Goal: Check status: Check status

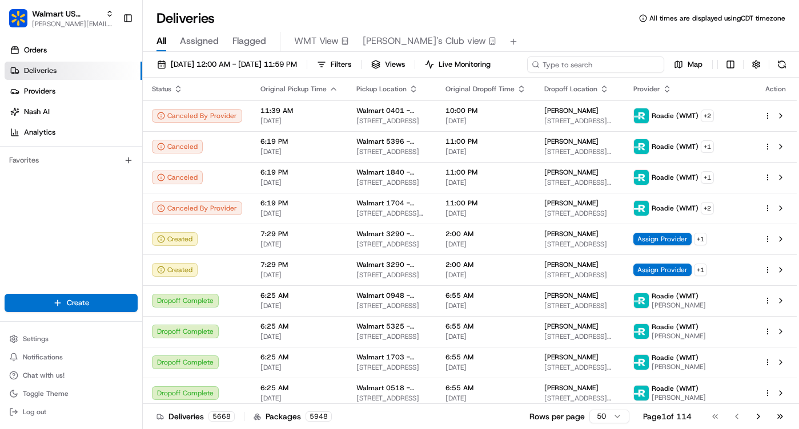
click at [623, 65] on div "[DATE] 12:00 AM - [DATE] 11:59 PM Filters Views Live Monitoring Map" at bounding box center [471, 67] width 656 height 21
type input "3311"
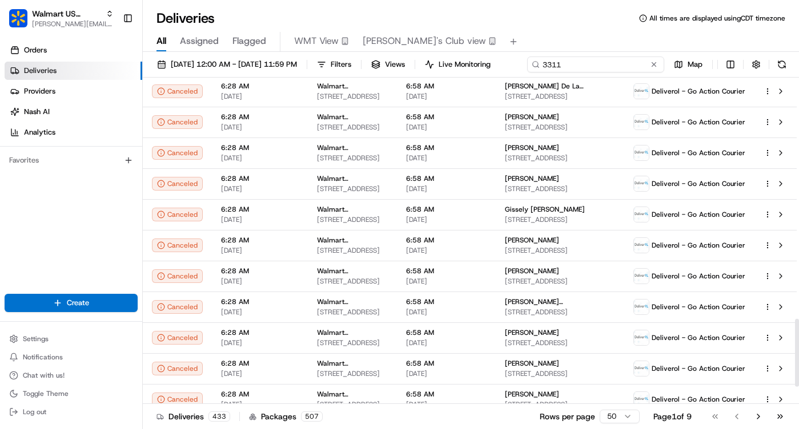
scroll to position [1238, 0]
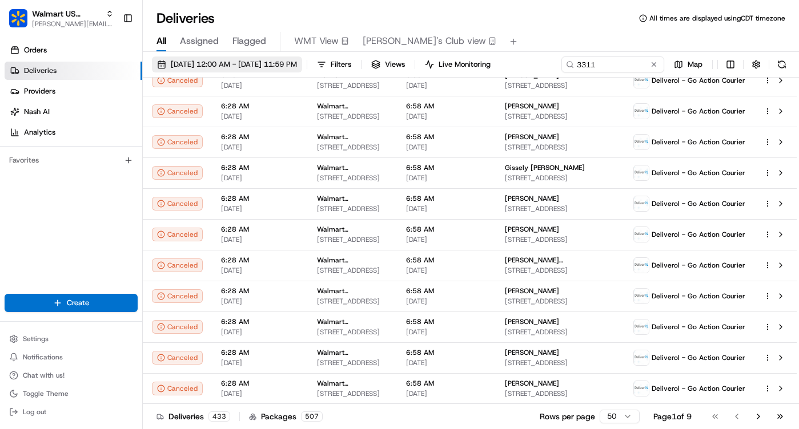
click at [236, 65] on span "[DATE] 12:00 AM - [DATE] 11:59 PM" at bounding box center [234, 64] width 126 height 10
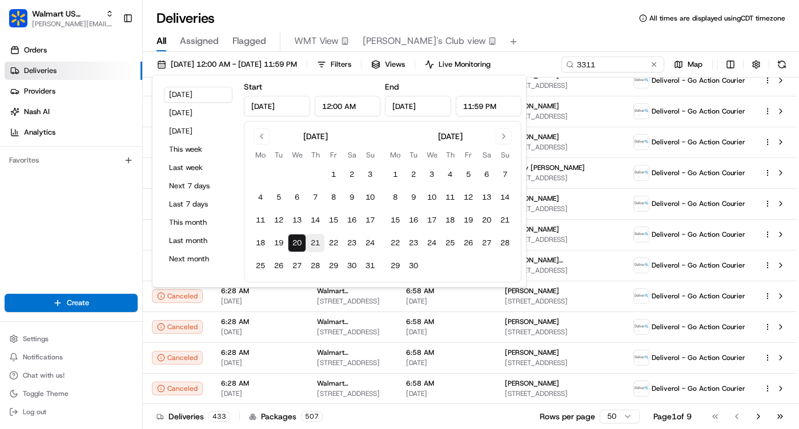
click at [313, 243] on button "21" at bounding box center [315, 243] width 18 height 18
type input "[DATE]"
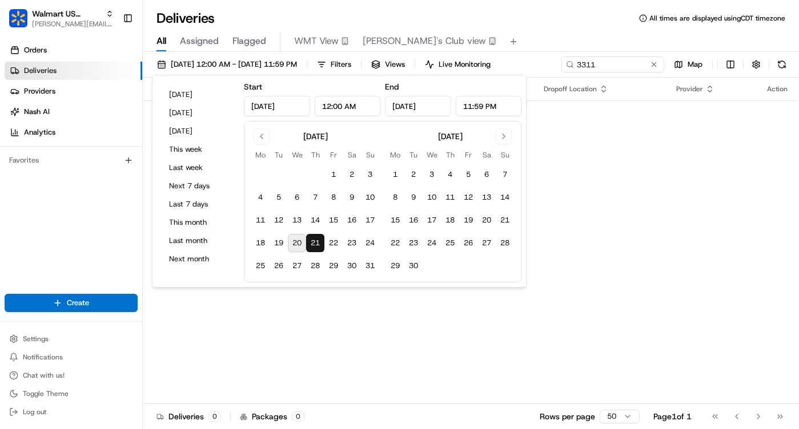
click at [301, 243] on button "20" at bounding box center [297, 243] width 18 height 18
type input "[DATE]"
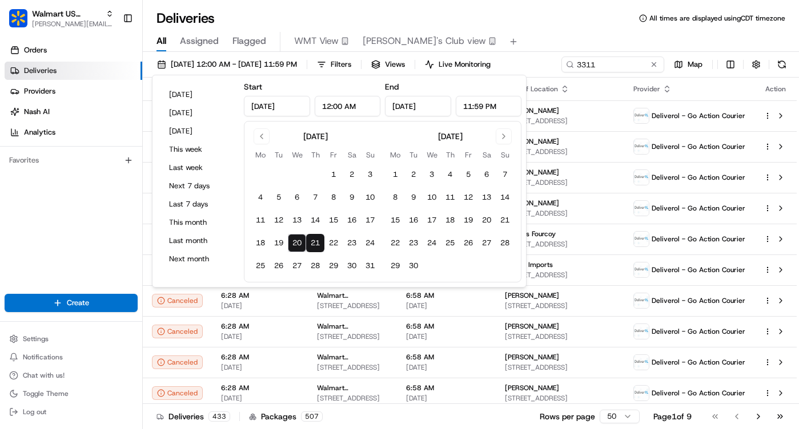
click at [381, 9] on div "Deliveries All times are displayed using CDT timezone All Assigned Flagged WMT …" at bounding box center [471, 214] width 656 height 429
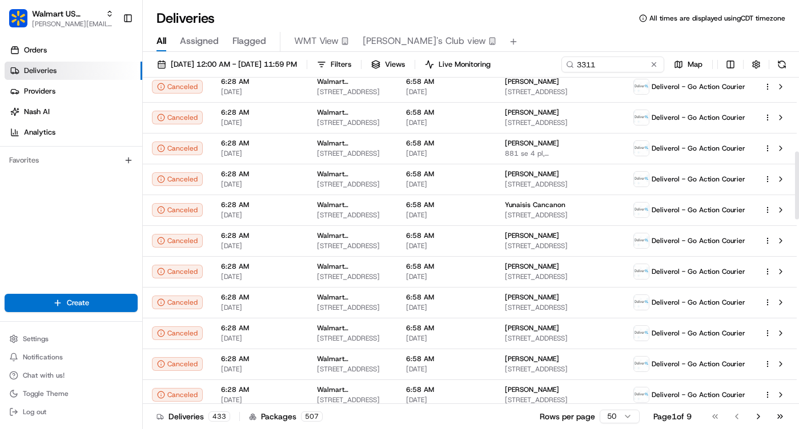
scroll to position [183, 0]
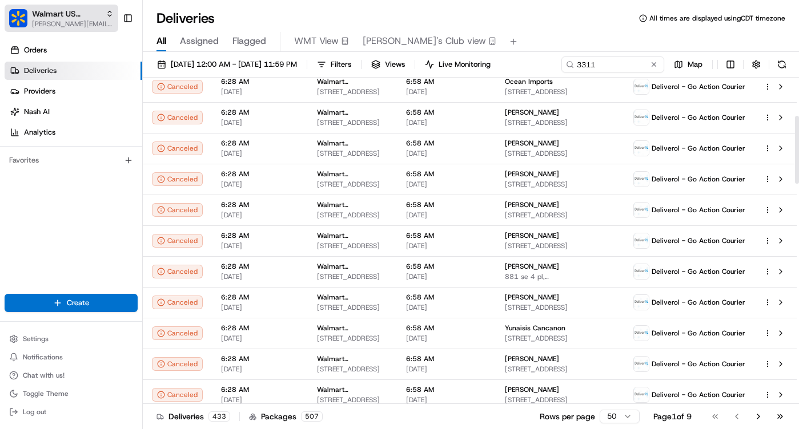
click at [90, 22] on span "[PERSON_NAME][EMAIL_ADDRESS][DOMAIN_NAME]" at bounding box center [73, 23] width 82 height 9
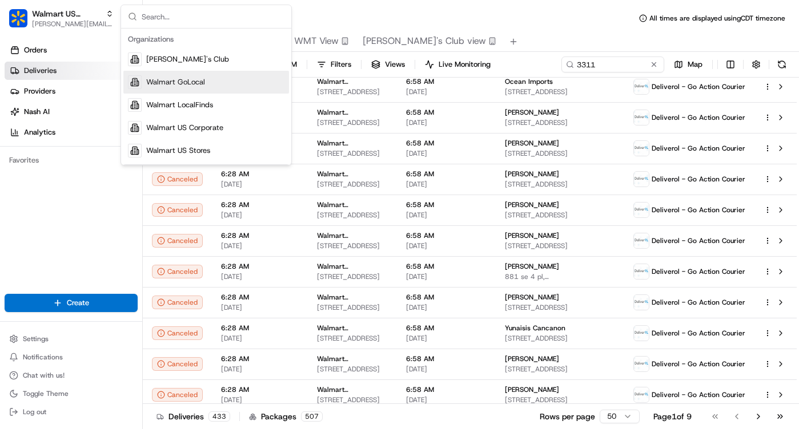
click at [324, 26] on div "Deliveries All times are displayed using CDT timezone" at bounding box center [471, 18] width 656 height 18
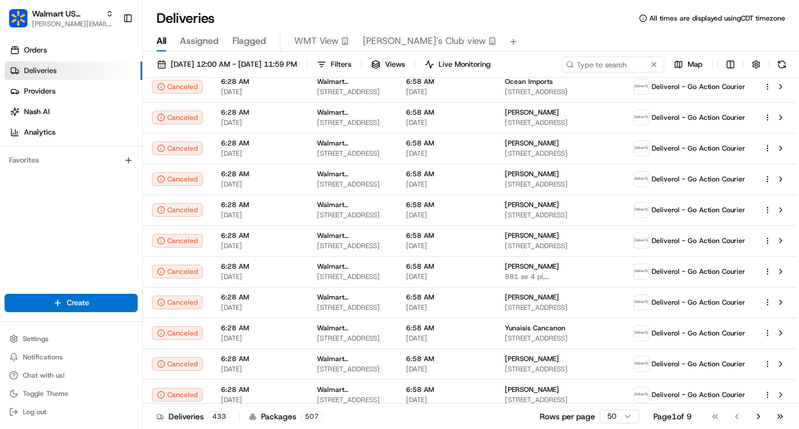
click at [196, 43] on span "Assigned" at bounding box center [199, 41] width 39 height 14
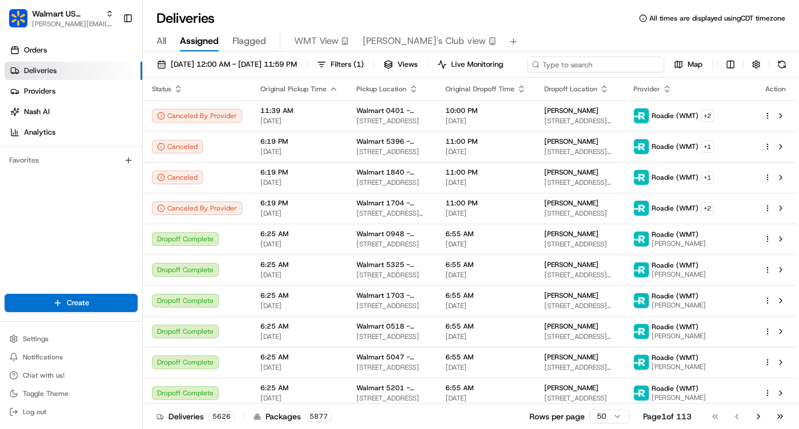
click at [618, 66] on div "[DATE] 12:00 AM - [DATE] 11:59 PM Filters ( 1 ) Views Live Monitoring Map" at bounding box center [471, 67] width 656 height 21
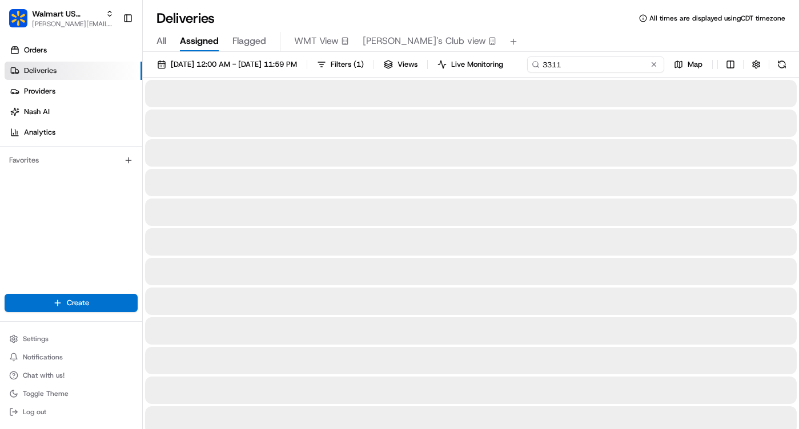
type input "3311"
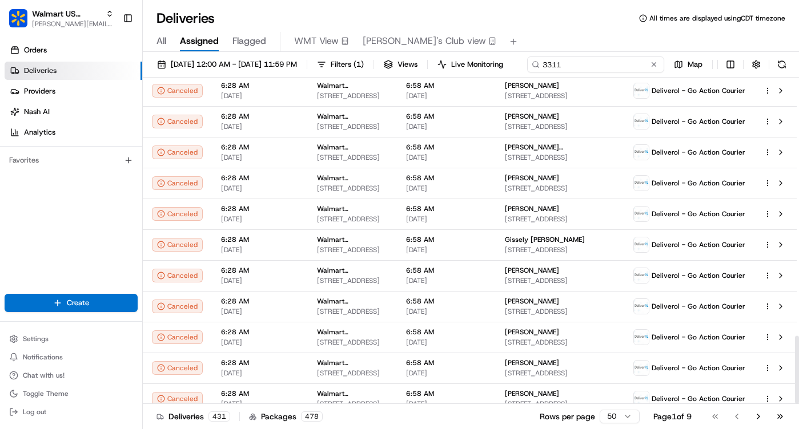
scroll to position [1238, 0]
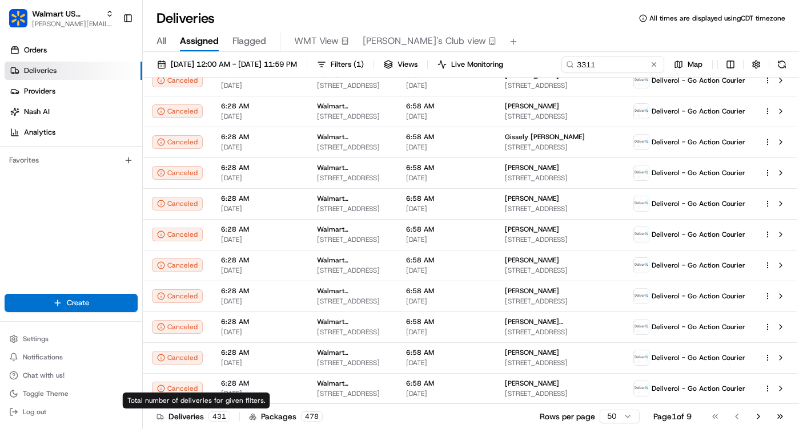
click at [224, 417] on div "431" at bounding box center [219, 417] width 22 height 10
click at [210, 418] on div "431" at bounding box center [219, 417] width 22 height 10
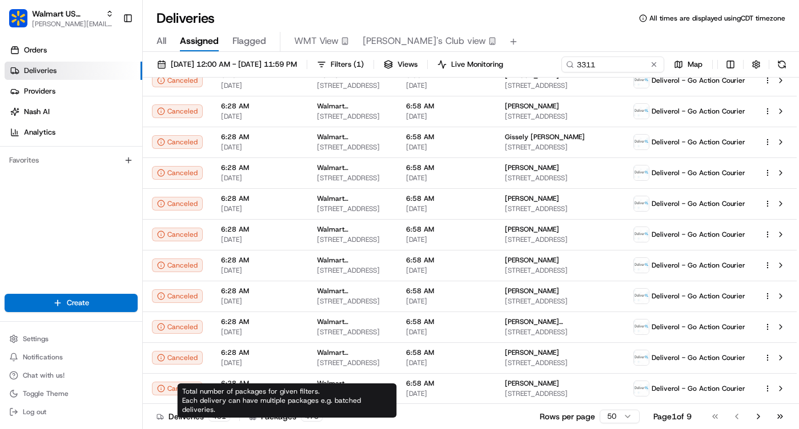
click at [276, 419] on div "Packages 478" at bounding box center [286, 416] width 74 height 11
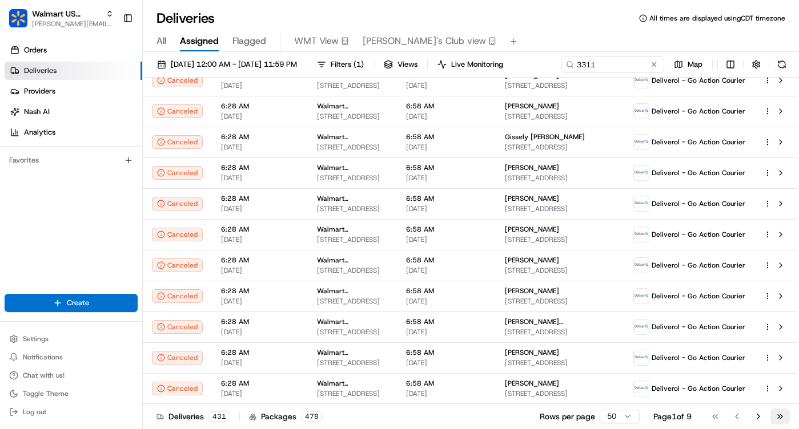
click at [778, 416] on button "Go to last page" at bounding box center [779, 417] width 19 height 16
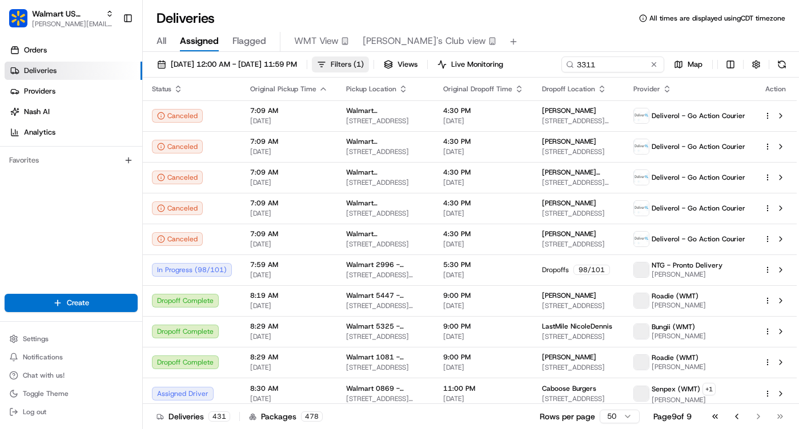
click at [369, 71] on button "Filters ( 1 )" at bounding box center [340, 65] width 57 height 16
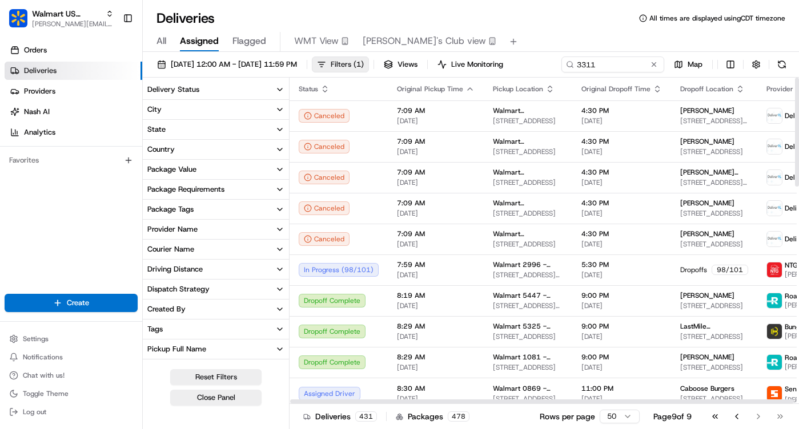
click at [364, 63] on span "Filters ( 1 )" at bounding box center [347, 64] width 33 height 10
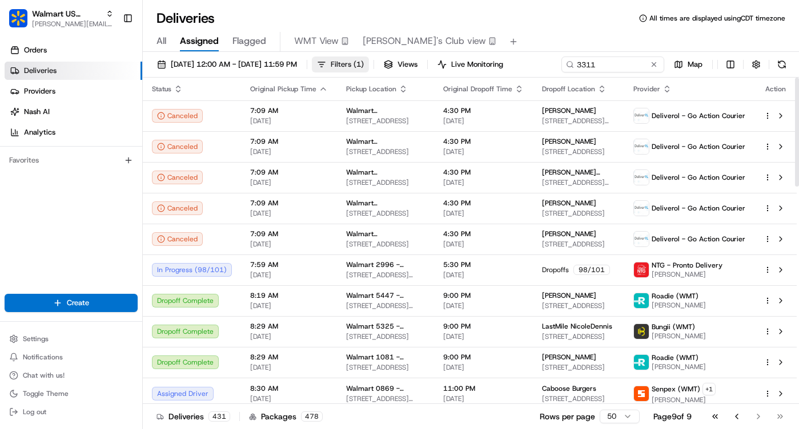
click at [364, 68] on span "Filters ( 1 )" at bounding box center [347, 64] width 33 height 10
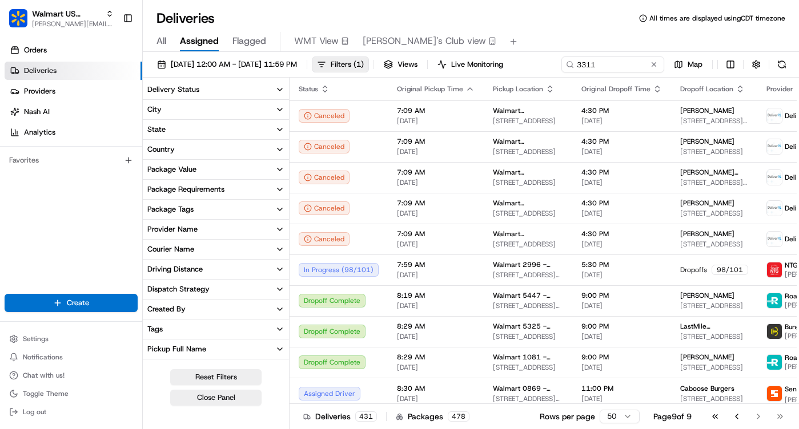
click at [174, 251] on div "Courier Name" at bounding box center [170, 249] width 47 height 10
click at [175, 276] on input at bounding box center [223, 271] width 128 height 18
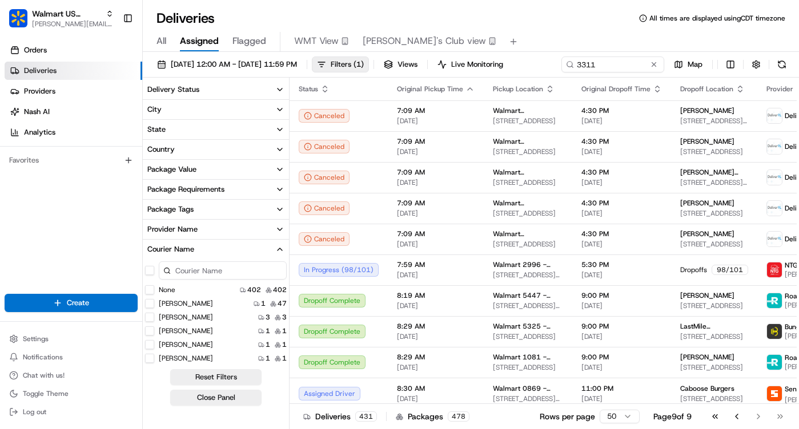
click at [183, 255] on button "Courier Name" at bounding box center [216, 249] width 146 height 19
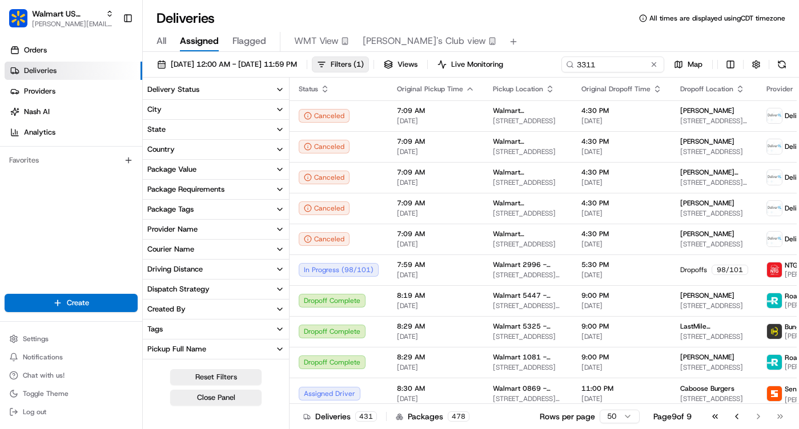
click at [186, 226] on div "Provider Name" at bounding box center [172, 229] width 50 height 10
click at [187, 251] on input at bounding box center [223, 251] width 128 height 18
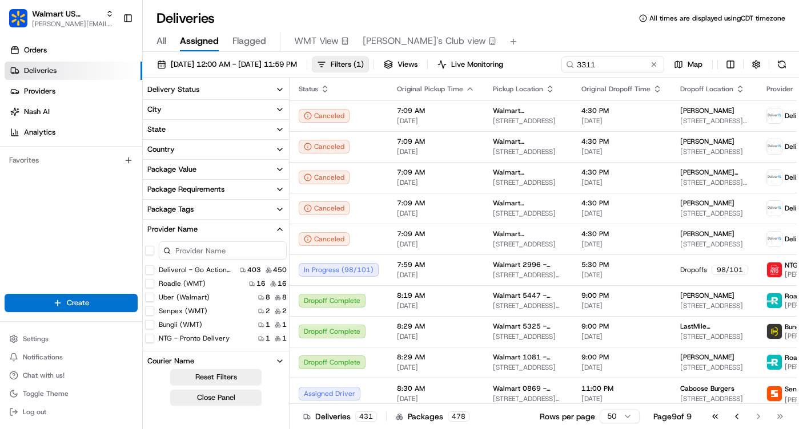
click at [148, 268] on Courier "Deliverol - Go Action Courier" at bounding box center [149, 270] width 9 height 9
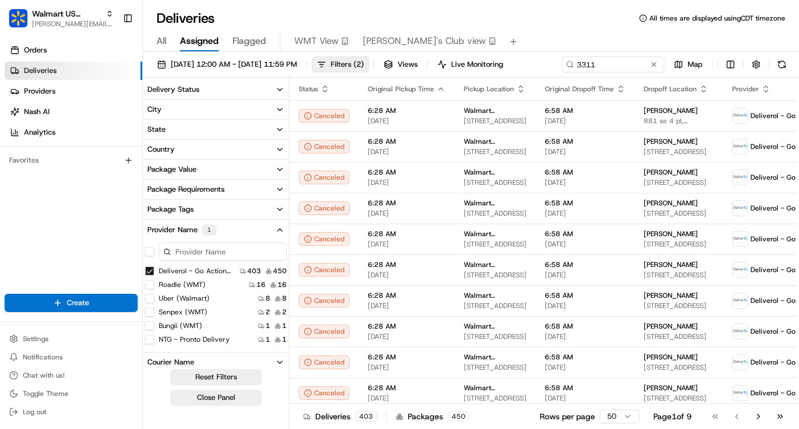
click at [240, 225] on button "Provider Name 1" at bounding box center [216, 230] width 146 height 21
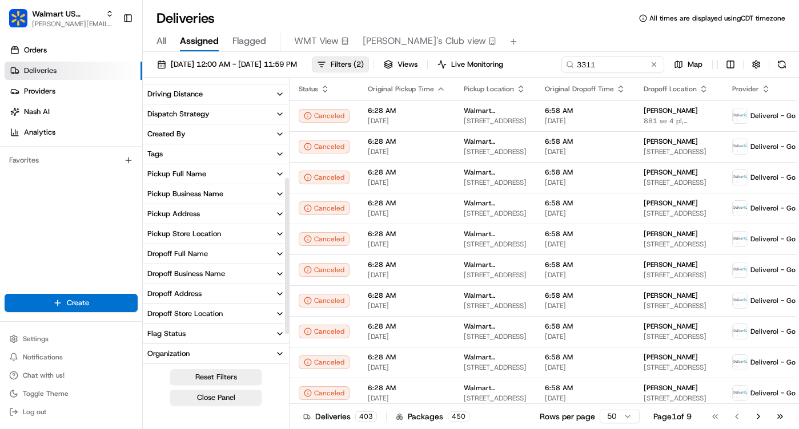
scroll to position [235, 0]
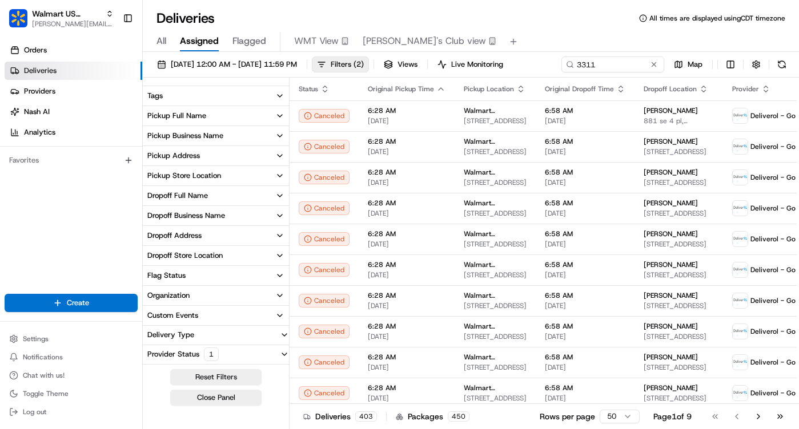
click at [207, 283] on button "Flag Status" at bounding box center [216, 275] width 146 height 19
click at [204, 301] on input at bounding box center [223, 297] width 128 height 18
click at [208, 278] on button "Flag Status" at bounding box center [216, 275] width 146 height 19
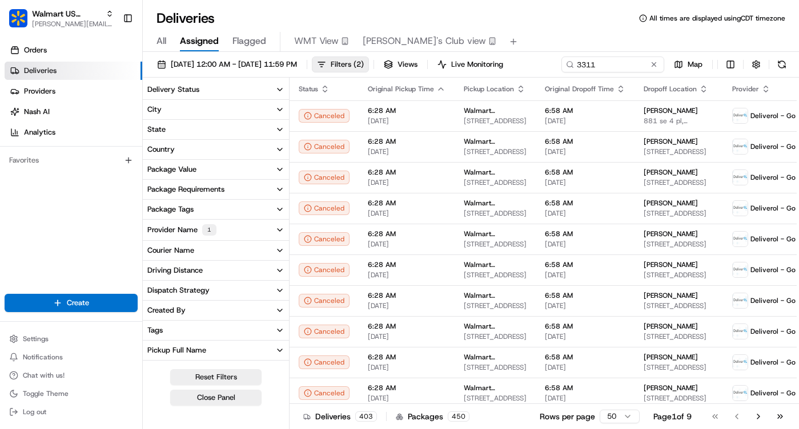
click at [184, 91] on div "Delivery Status" at bounding box center [173, 90] width 52 height 10
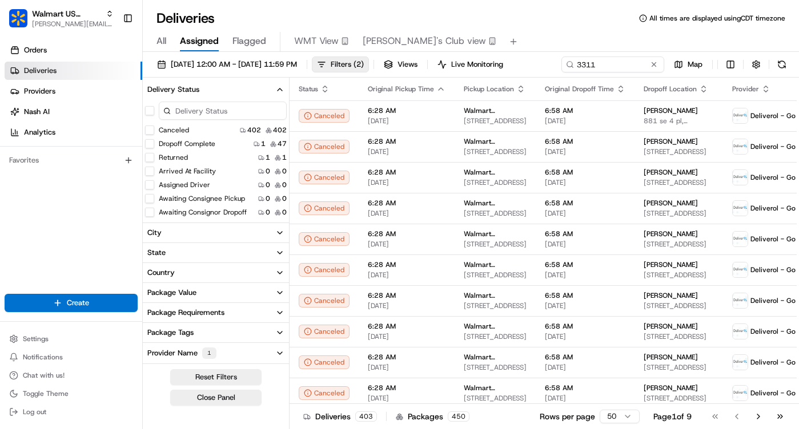
click at [190, 113] on input at bounding box center [223, 111] width 128 height 18
click at [151, 144] on button "Dropoff Complete" at bounding box center [149, 143] width 9 height 9
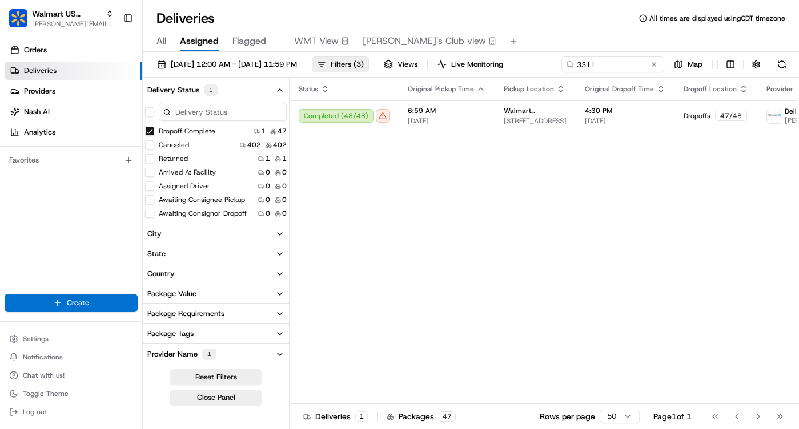
click at [278, 91] on icon "button" at bounding box center [280, 90] width 5 height 2
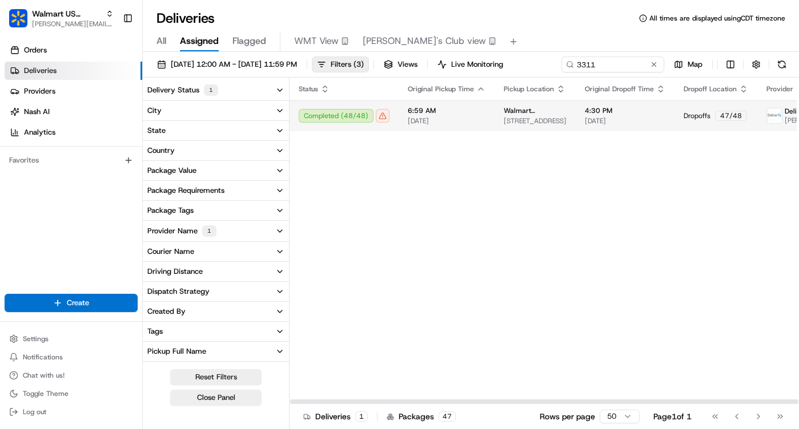
click at [385, 119] on div "Completed ( 48 / 48 )" at bounding box center [344, 116] width 91 height 14
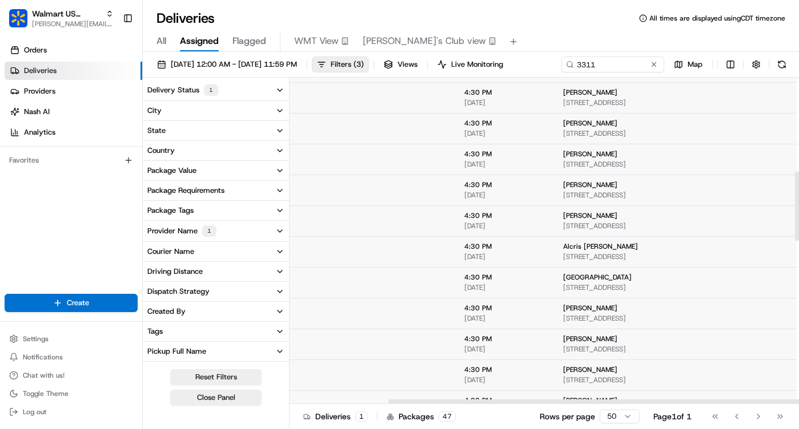
scroll to position [0, 123]
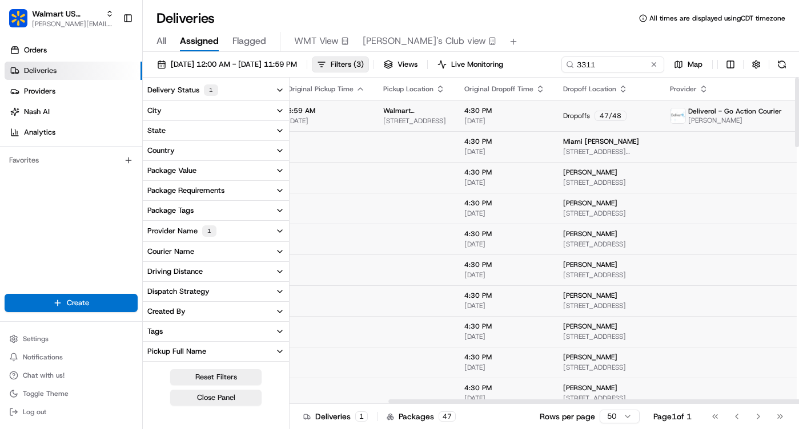
click at [688, 114] on span "Deliverol - Go Action Courier" at bounding box center [735, 111] width 94 height 9
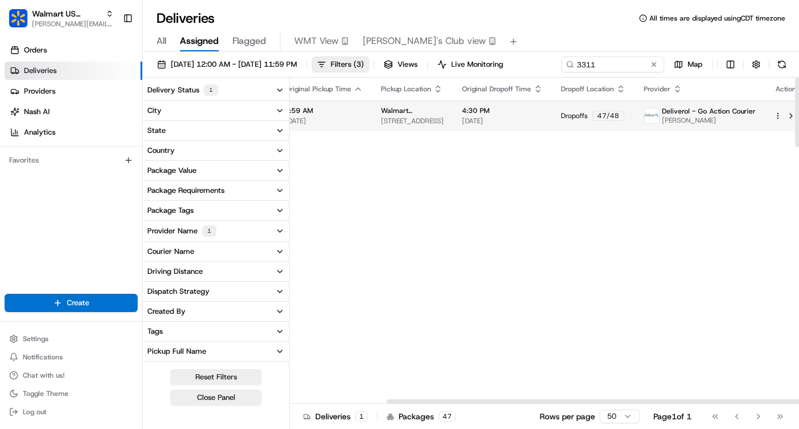
scroll to position [0, 120]
click at [404, 116] on div "Walmart [STREET_ADDRESS][GEOGRAPHIC_DATA][STREET_ADDRESS][GEOGRAPHIC_DATA]" at bounding box center [414, 115] width 63 height 19
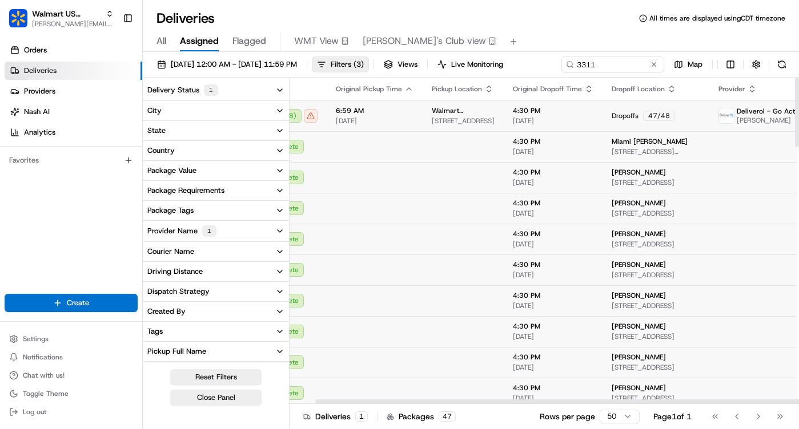
scroll to position [0, 0]
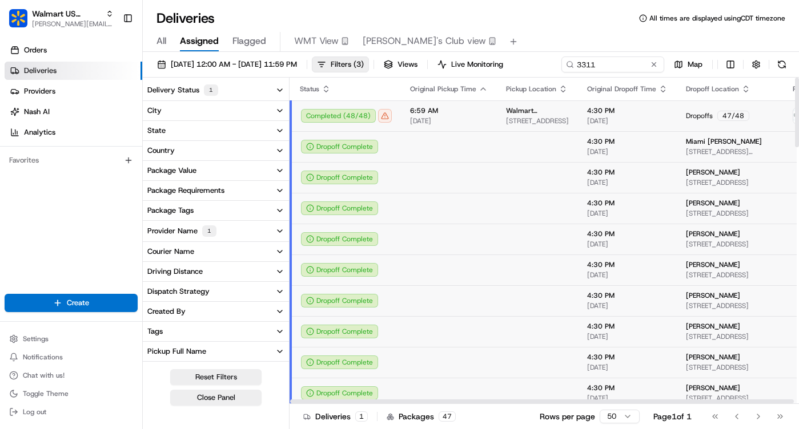
click at [361, 118] on div "Completed ( 48 / 48 )" at bounding box center [346, 116] width 91 height 14
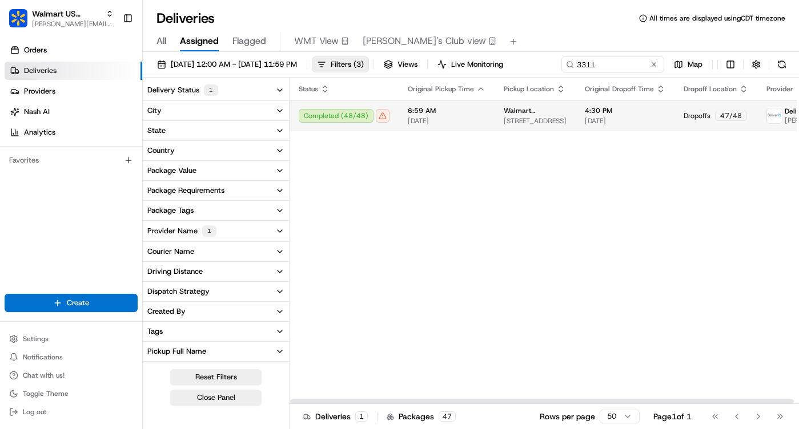
click at [434, 116] on span "[DATE]" at bounding box center [447, 120] width 78 height 9
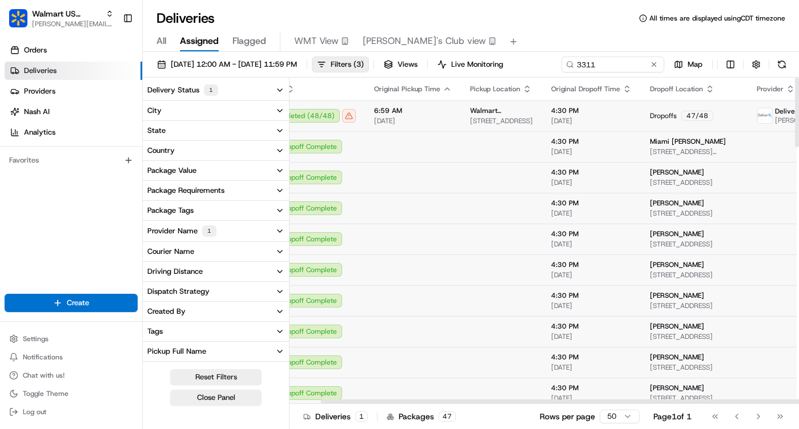
scroll to position [0, 123]
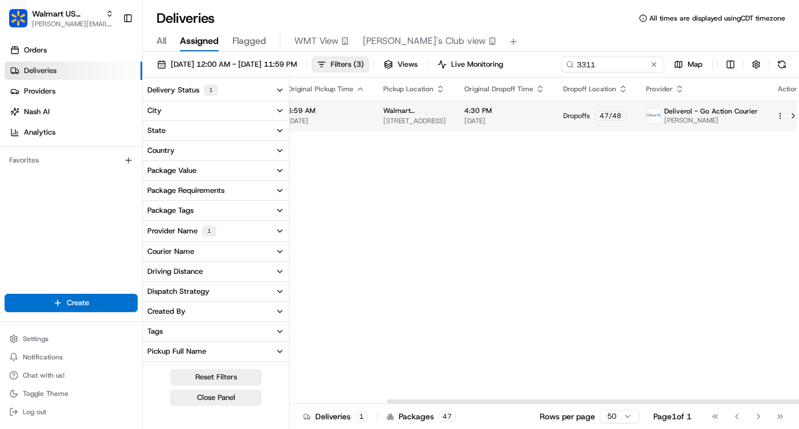
click at [767, 115] on td at bounding box center [788, 115] width 42 height 31
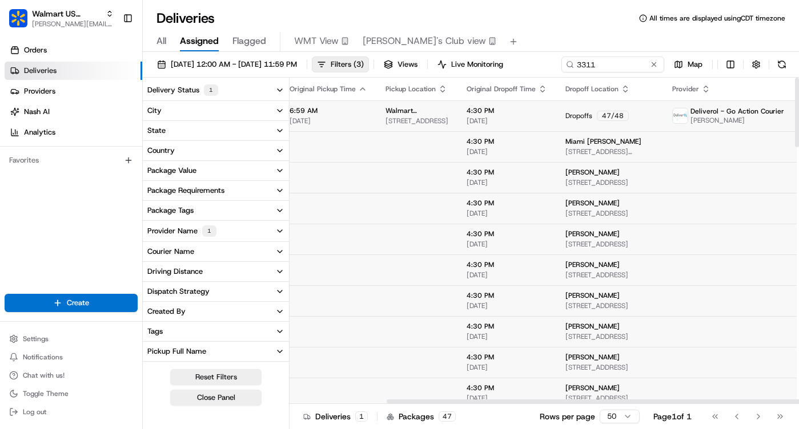
click at [768, 116] on html "Walmart US Corporate [PERSON_NAME][EMAIL_ADDRESS][DOMAIN_NAME] Toggle Sidebar O…" at bounding box center [399, 214] width 799 height 429
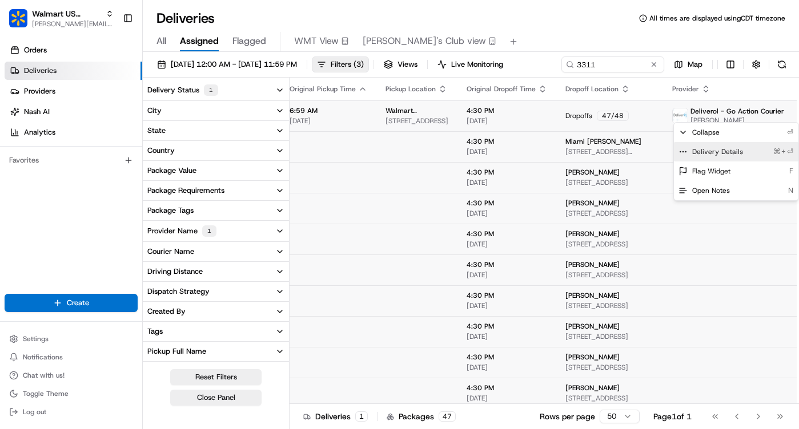
click at [724, 152] on span "Delivery Details" at bounding box center [717, 151] width 51 height 9
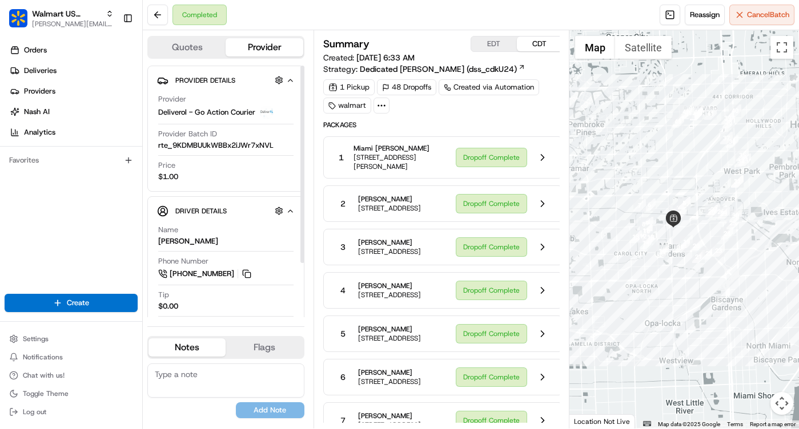
click at [194, 50] on button "Quotes" at bounding box center [186, 47] width 77 height 18
click at [256, 54] on button "Provider" at bounding box center [264, 47] width 77 height 18
click at [386, 102] on div at bounding box center [381, 106] width 16 height 16
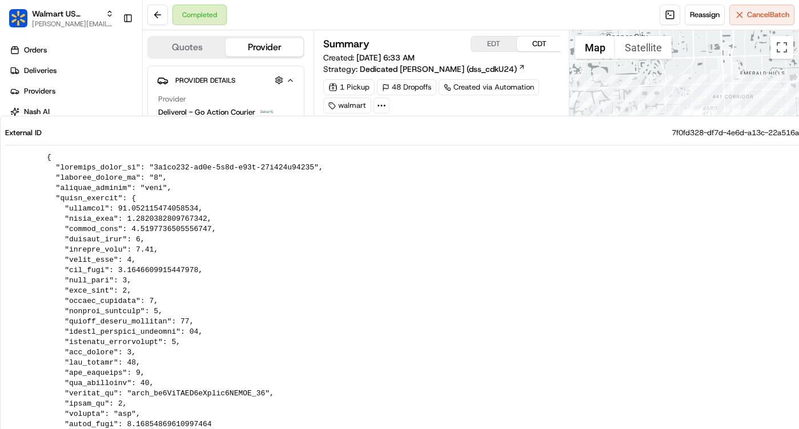
click at [386, 102] on div at bounding box center [381, 106] width 16 height 16
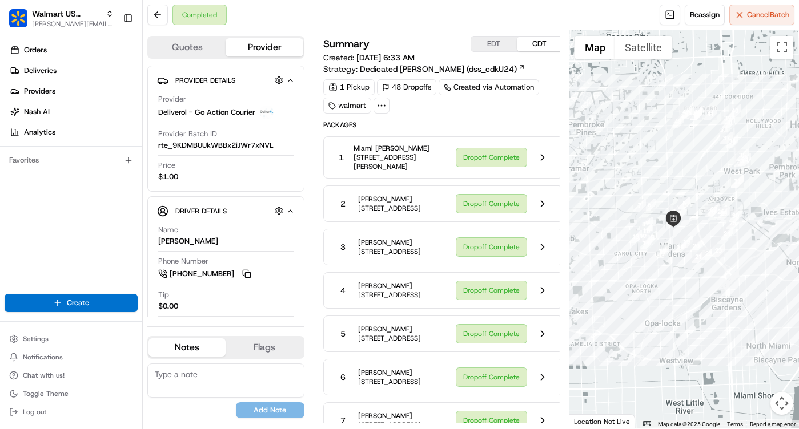
click at [504, 46] on button "EDT" at bounding box center [494, 44] width 46 height 15
click at [529, 46] on button "CDT" at bounding box center [540, 44] width 46 height 15
click at [501, 42] on button "EDT" at bounding box center [494, 44] width 46 height 15
click at [539, 161] on button at bounding box center [543, 158] width 22 height 22
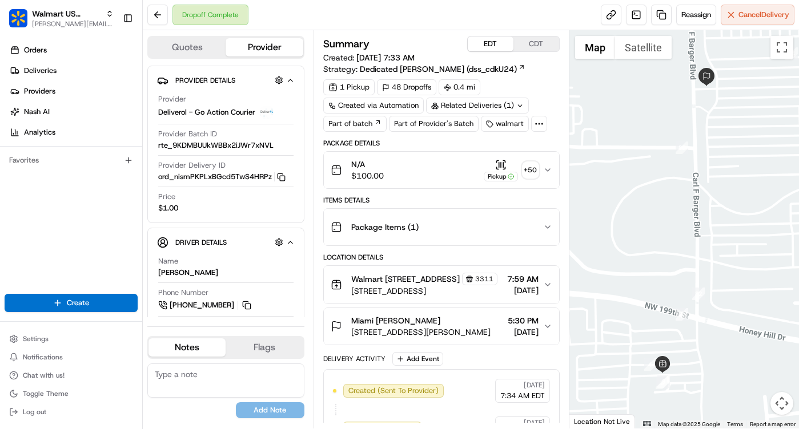
click at [401, 297] on span "[STREET_ADDRESS]" at bounding box center [424, 291] width 146 height 11
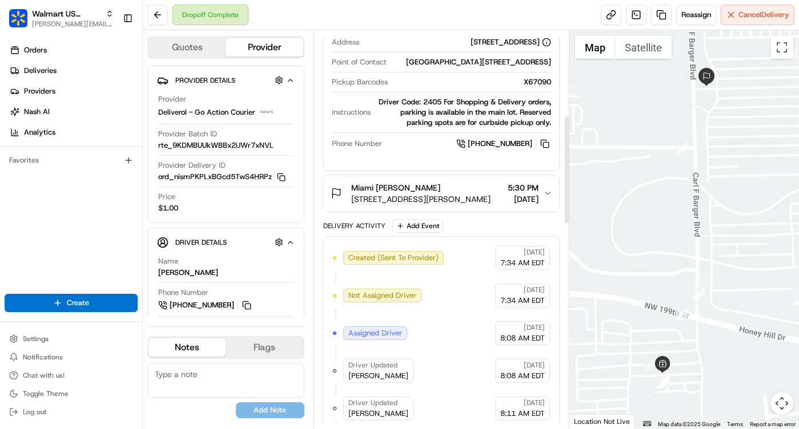
scroll to position [407, 0]
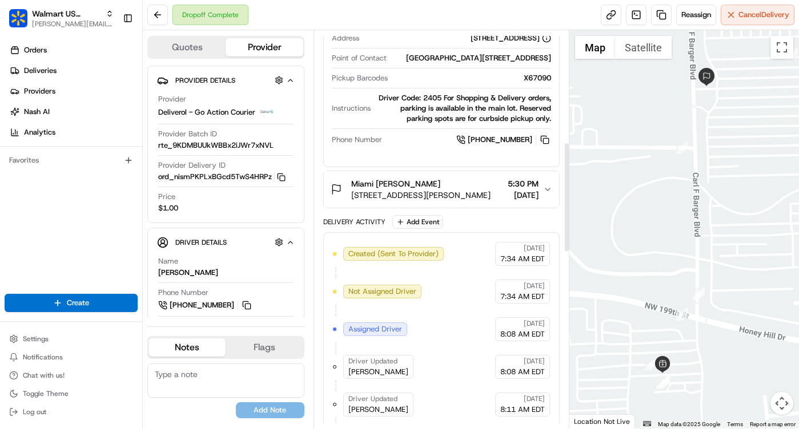
click at [440, 203] on button "Miami Koch 347 Don Shula Dr, Miami Gardens, FL 33056, US 5:30 PM 08/20/2025" at bounding box center [441, 189] width 235 height 37
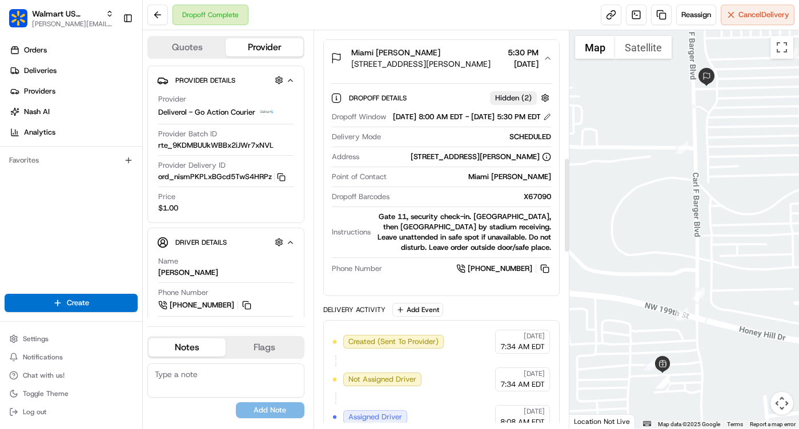
scroll to position [536, 0]
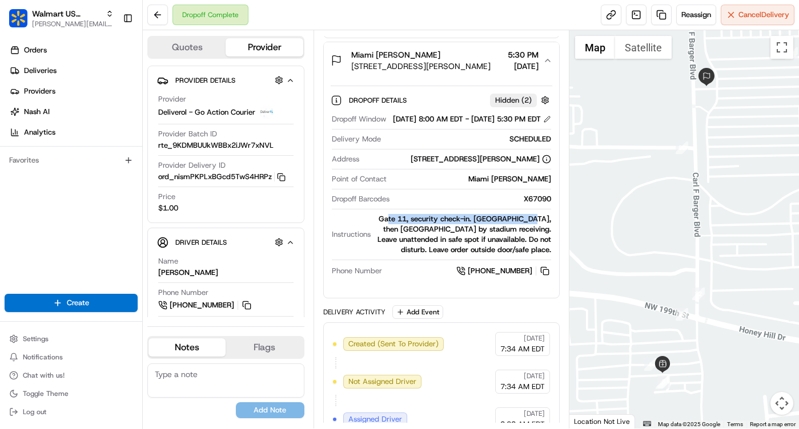
drag, startPoint x: 391, startPoint y: 262, endPoint x: 525, endPoint y: 262, distance: 134.2
click at [525, 255] on div "Gate 11, security check-in. Gate 6, then NW gate by stadium receiving. Leave un…" at bounding box center [463, 234] width 176 height 41
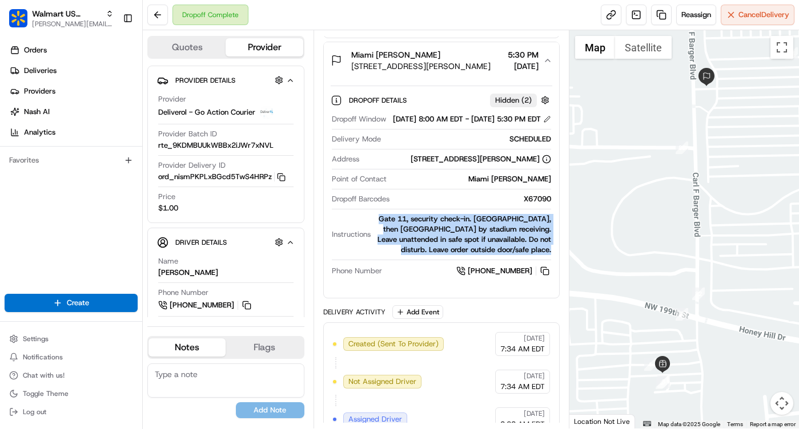
click at [525, 255] on div "Gate 11, security check-in. Gate 6, then NW gate by stadium receiving. Leave un…" at bounding box center [463, 234] width 176 height 41
click at [530, 255] on div "Gate 11, security check-in. Gate 6, then NW gate by stadium receiving. Leave un…" at bounding box center [463, 234] width 176 height 41
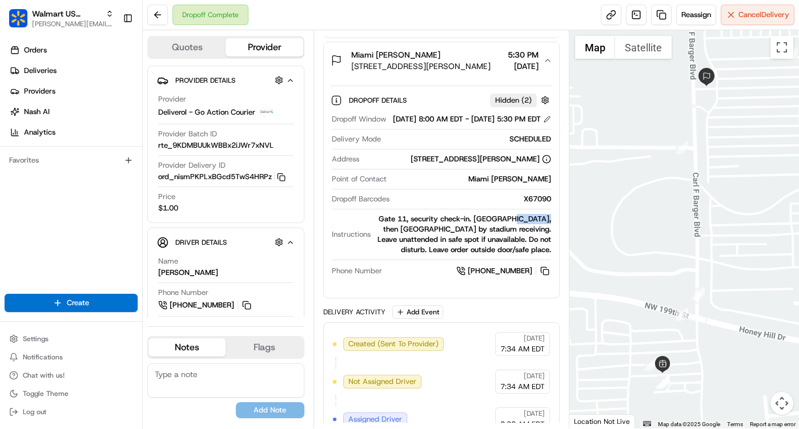
click at [545, 255] on div "Gate 11, security check-in. Gate 6, then NW gate by stadium receiving. Leave un…" at bounding box center [463, 234] width 176 height 41
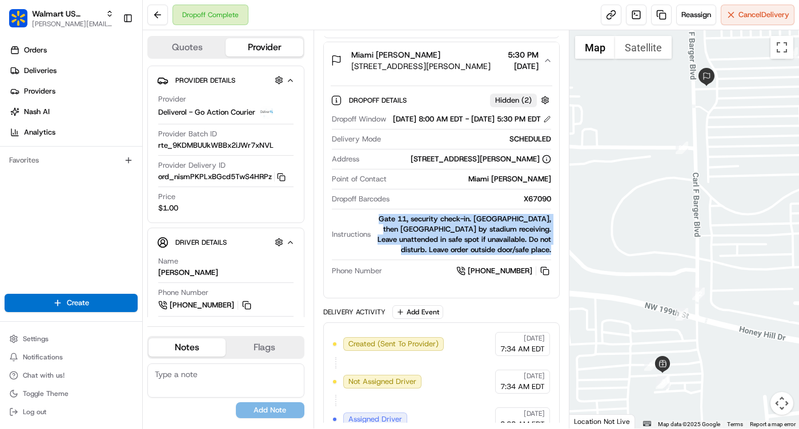
click at [545, 255] on div "Gate 11, security check-in. Gate 6, then NW gate by stadium receiving. Leave un…" at bounding box center [463, 234] width 176 height 41
click at [443, 255] on div "Gate 11, security check-in. Gate 6, then NW gate by stadium receiving. Leave un…" at bounding box center [463, 234] width 176 height 41
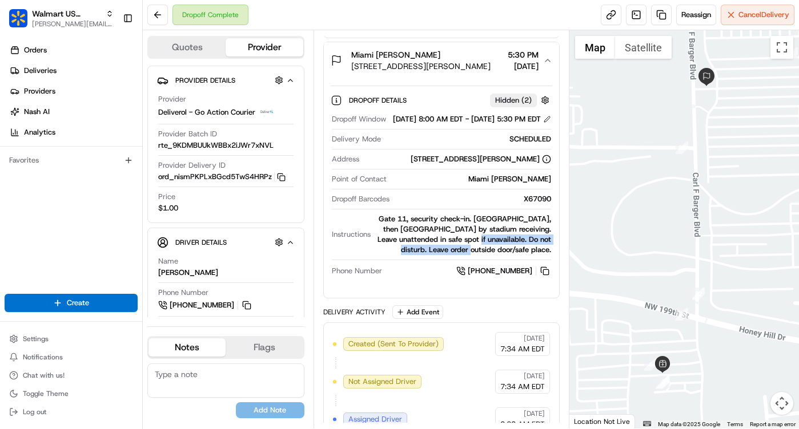
drag, startPoint x: 478, startPoint y: 278, endPoint x: 543, endPoint y: 288, distance: 66.0
click at [543, 255] on div "Gate 11, security check-in. Gate 6, then NW gate by stadium receiving. Leave un…" at bounding box center [463, 234] width 176 height 41
click at [546, 255] on div "Gate 11, security check-in. Gate 6, then NW gate by stadium receiving. Leave un…" at bounding box center [463, 234] width 176 height 41
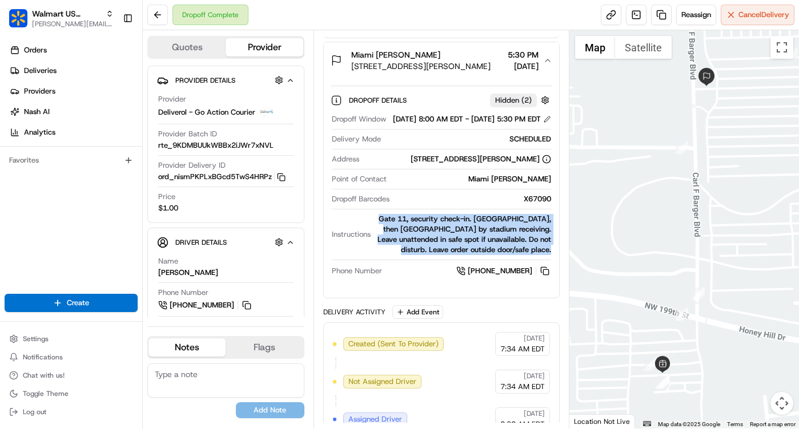
click at [546, 255] on div "Gate 11, security check-in. Gate 6, then NW gate by stadium receiving. Leave un…" at bounding box center [463, 234] width 176 height 41
click at [554, 289] on div "Dropoff Details Hidden ( 2 ) Dropoff Window 08/20/2025 8:00 AM EDT - 08/20/2025…" at bounding box center [441, 184] width 235 height 210
drag, startPoint x: 554, startPoint y: 294, endPoint x: 400, endPoint y: 264, distance: 157.0
click at [400, 264] on div "Dropoff Details Hidden ( 2 ) Dropoff Window 08/20/2025 8:00 AM EDT - 08/20/2025…" at bounding box center [441, 184] width 235 height 210
click at [400, 255] on div "Gate 11, security check-in. Gate 6, then NW gate by stadium receiving. Leave un…" at bounding box center [463, 234] width 176 height 41
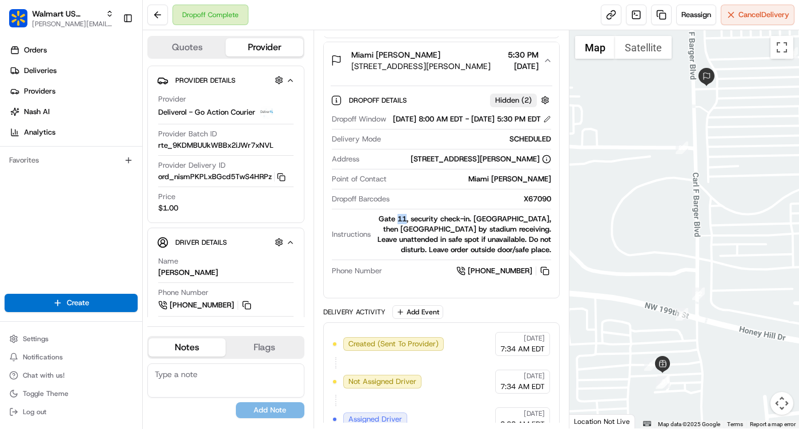
click at [400, 255] on div "Gate 11, security check-in. Gate 6, then NW gate by stadium receiving. Leave un…" at bounding box center [463, 234] width 176 height 41
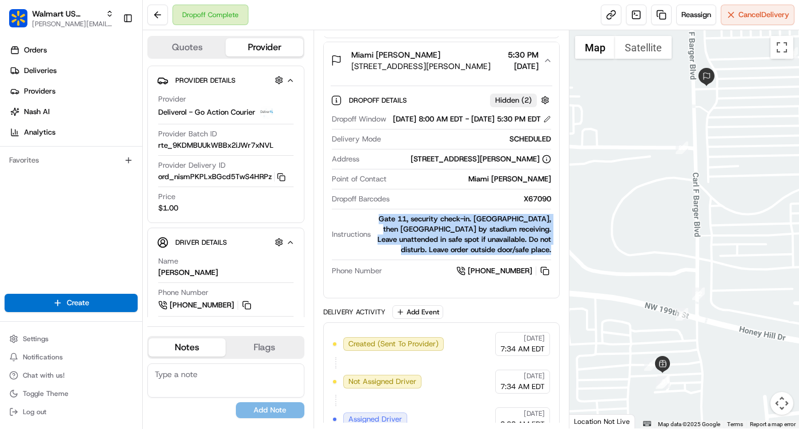
click at [400, 255] on div "Gate 11, security check-in. Gate 6, then NW gate by stadium receiving. Leave un…" at bounding box center [463, 234] width 176 height 41
click at [481, 255] on div "Gate 11, security check-in. Gate 6, then NW gate by stadium receiving. Leave un…" at bounding box center [463, 234] width 176 height 41
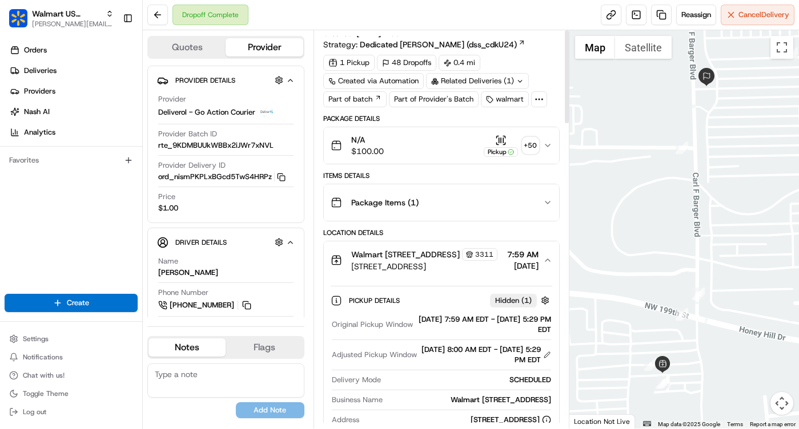
scroll to position [0, 0]
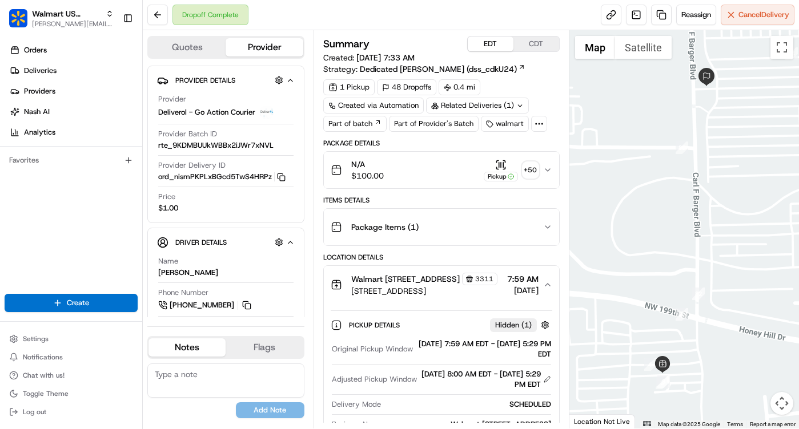
click at [530, 46] on button "CDT" at bounding box center [536, 44] width 46 height 15
click at [548, 166] on icon "button" at bounding box center [547, 170] width 9 height 9
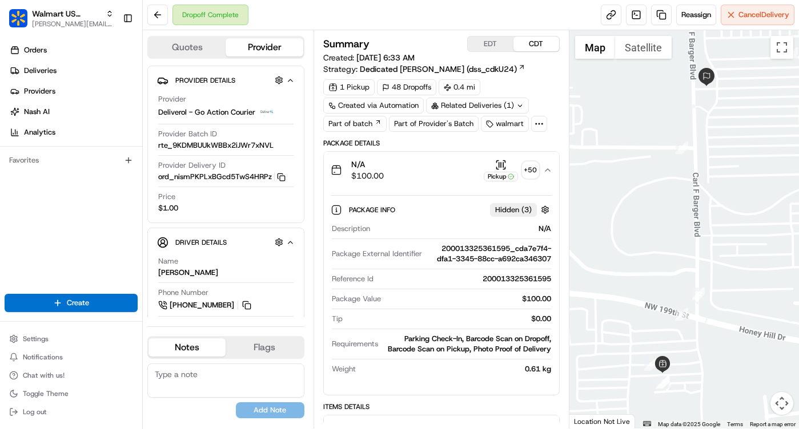
click at [548, 166] on icon "button" at bounding box center [547, 170] width 9 height 9
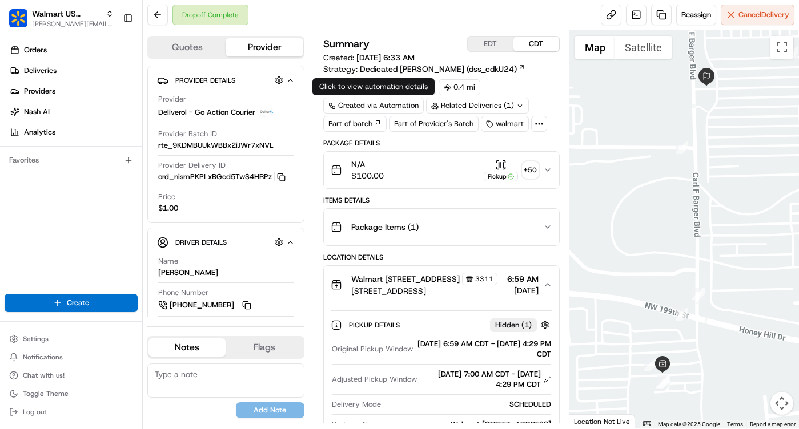
click at [326, 31] on div "Summary EDT CDT Created: 08/20/2025 6:33 AM Strategy: Dedicated Van Delivery (d…" at bounding box center [441, 229] width 256 height 399
click at [180, 52] on button "Quotes" at bounding box center [186, 47] width 77 height 18
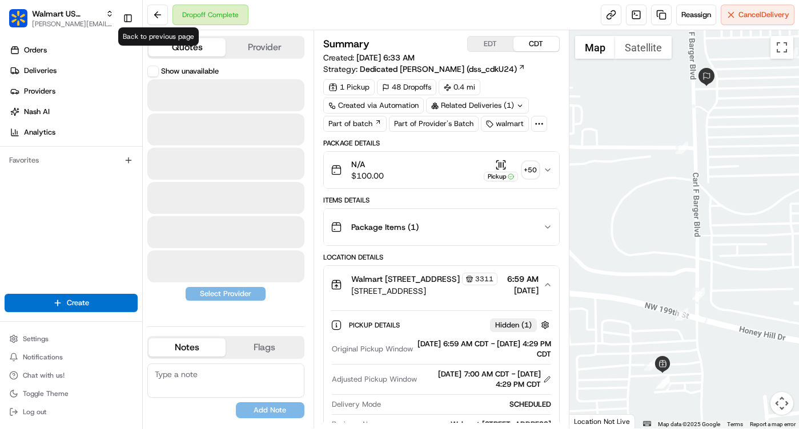
click at [157, 1] on div "Dropoff Complete Reassign Cancel Delivery" at bounding box center [471, 15] width 656 height 30
click at [157, 10] on button at bounding box center [157, 15] width 21 height 21
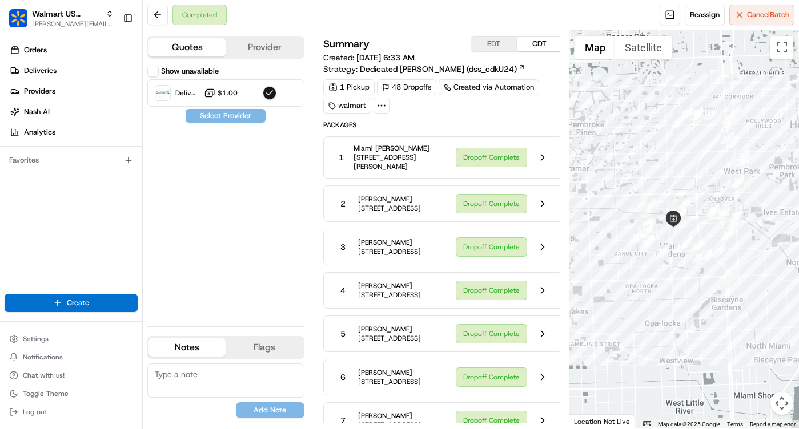
scroll to position [19, 0]
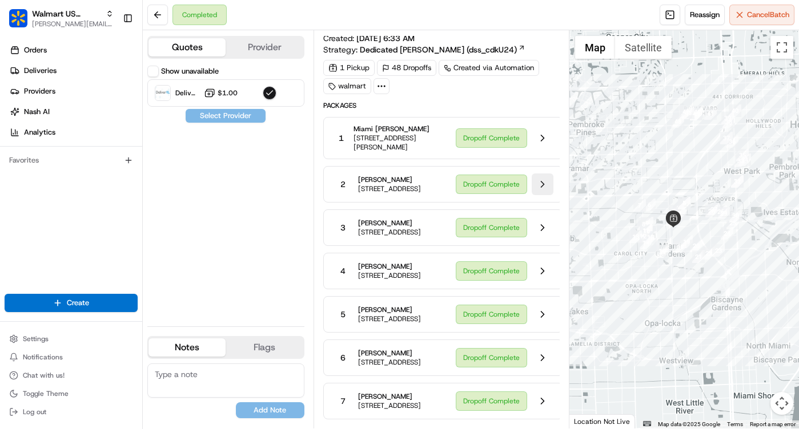
click at [541, 187] on button at bounding box center [543, 185] width 22 height 22
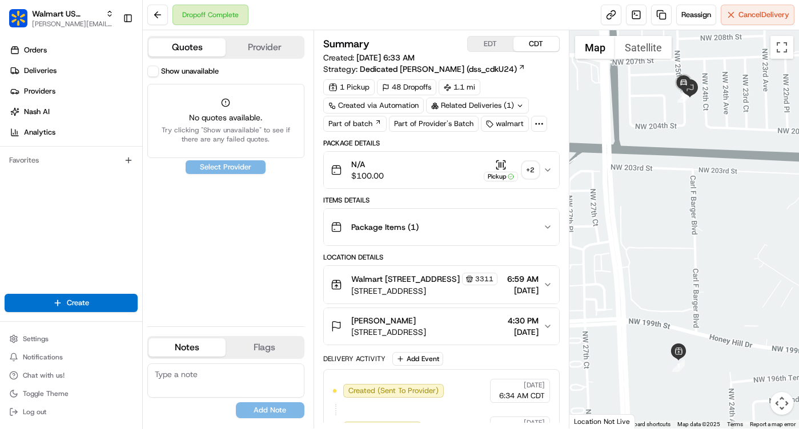
click at [546, 220] on button "Package Items ( 1 )" at bounding box center [441, 227] width 235 height 37
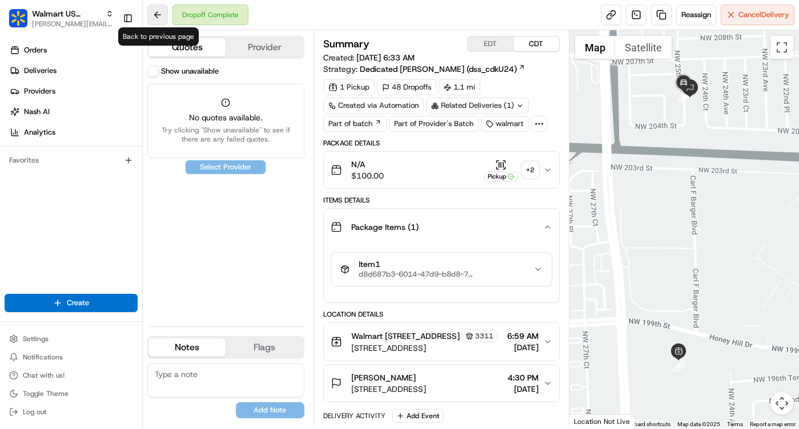
click at [155, 13] on button at bounding box center [157, 15] width 21 height 21
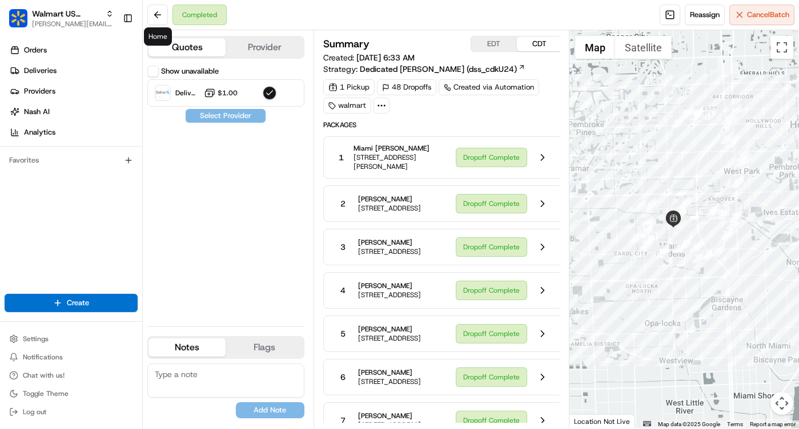
click at [699, 224] on div at bounding box center [684, 229] width 230 height 399
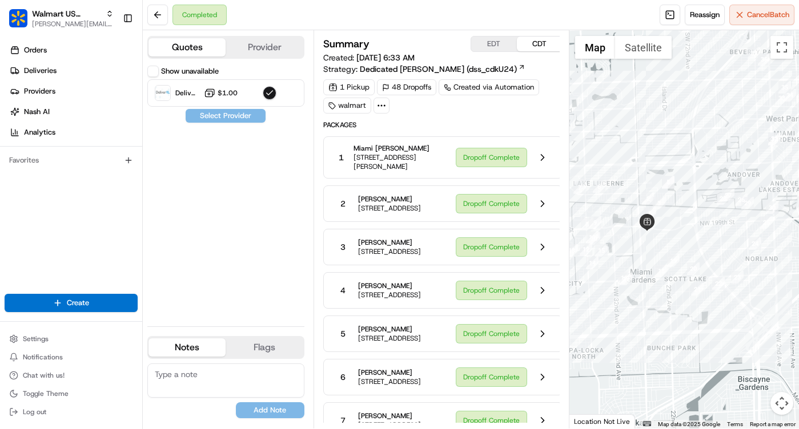
click at [682, 227] on div at bounding box center [684, 229] width 230 height 399
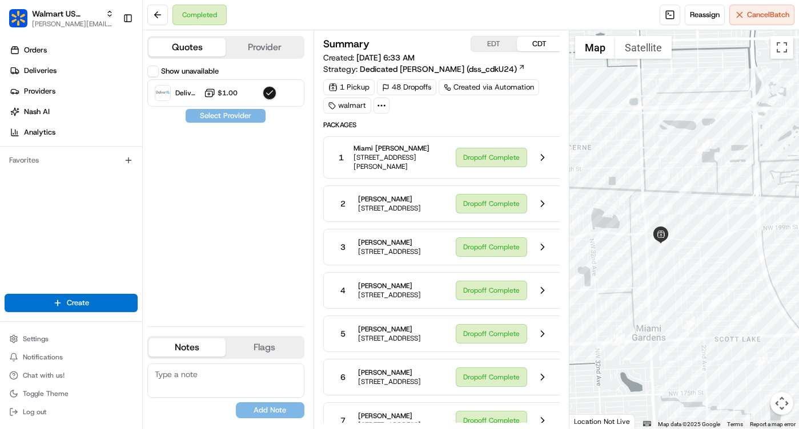
drag, startPoint x: 684, startPoint y: 234, endPoint x: 714, endPoint y: 240, distance: 31.0
click at [714, 240] on div at bounding box center [684, 229] width 230 height 399
click at [694, 278] on div at bounding box center [684, 229] width 230 height 399
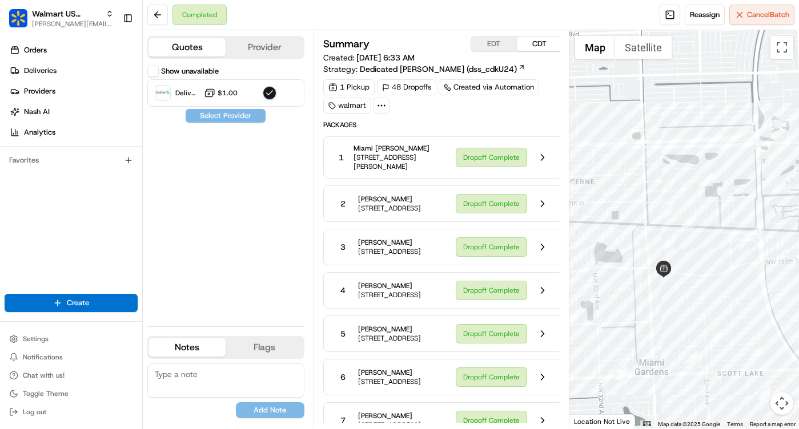
drag, startPoint x: 685, startPoint y: 242, endPoint x: 685, endPoint y: 280, distance: 37.7
click at [685, 280] on div at bounding box center [684, 229] width 230 height 399
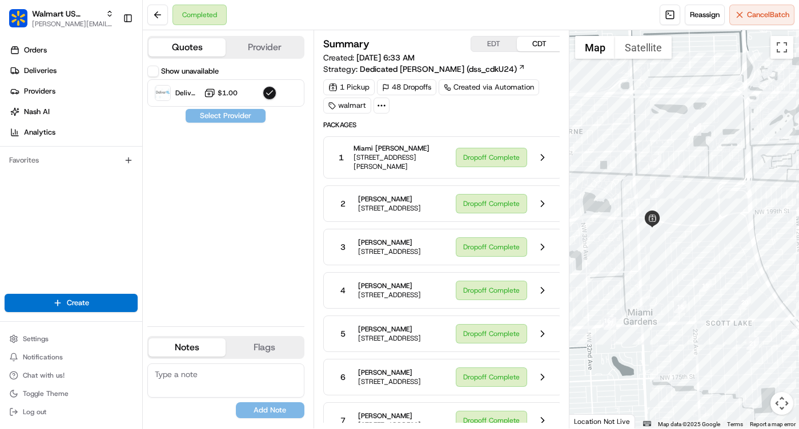
drag, startPoint x: 702, startPoint y: 283, endPoint x: 691, endPoint y: 223, distance: 61.0
click at [691, 223] on div at bounding box center [684, 229] width 230 height 399
